Goal: Task Accomplishment & Management: Manage account settings

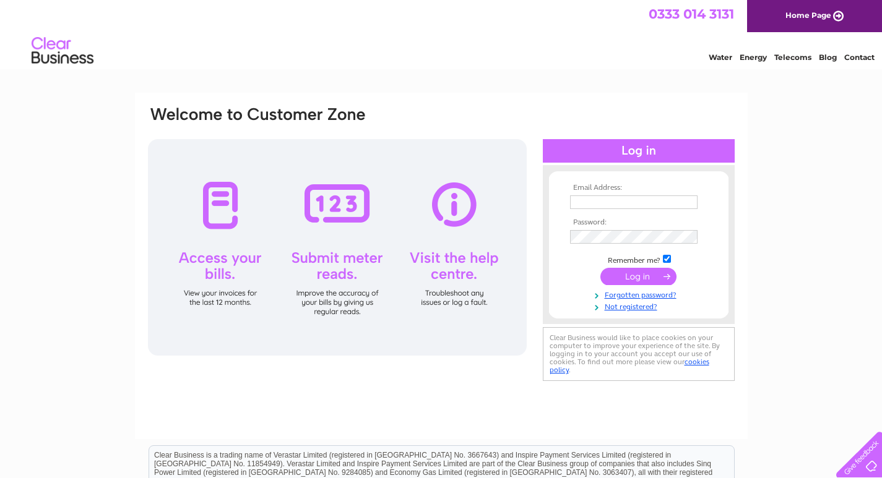
type input "[EMAIL_ADDRESS][DOMAIN_NAME]"
click at [621, 275] on input "submit" at bounding box center [638, 276] width 76 height 17
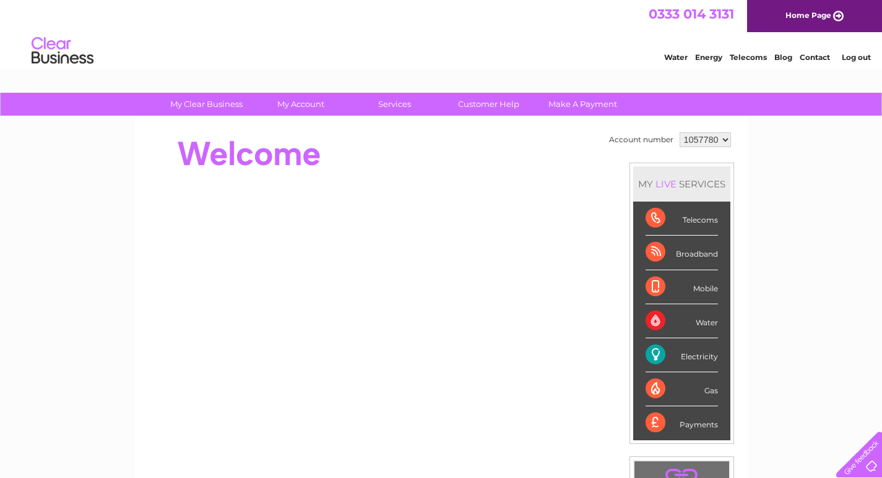
drag, startPoint x: 855, startPoint y: 57, endPoint x: 857, endPoint y: 77, distance: 20.5
click at [855, 57] on link "Log out" at bounding box center [856, 57] width 29 height 9
